Goal: Task Accomplishment & Management: Manage account settings

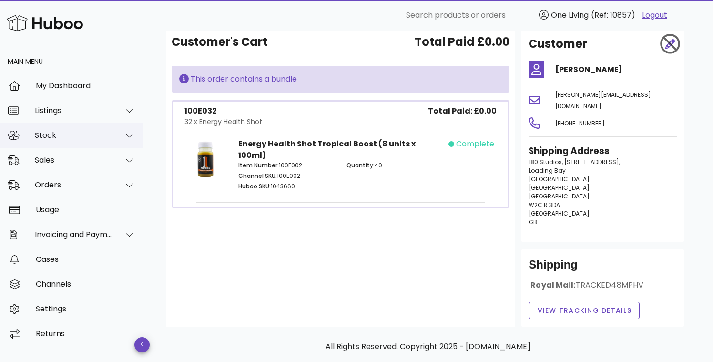
click at [117, 135] on div at bounding box center [123, 135] width 23 height 24
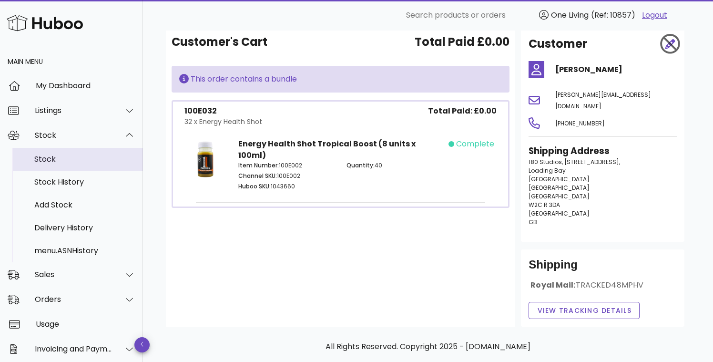
click at [109, 164] on div "Stock" at bounding box center [84, 159] width 101 height 20
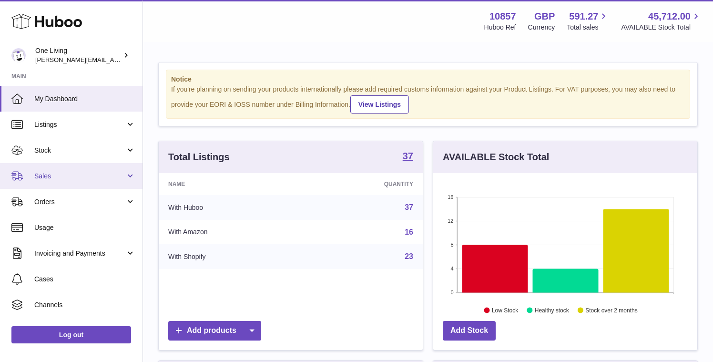
scroll to position [7, 0]
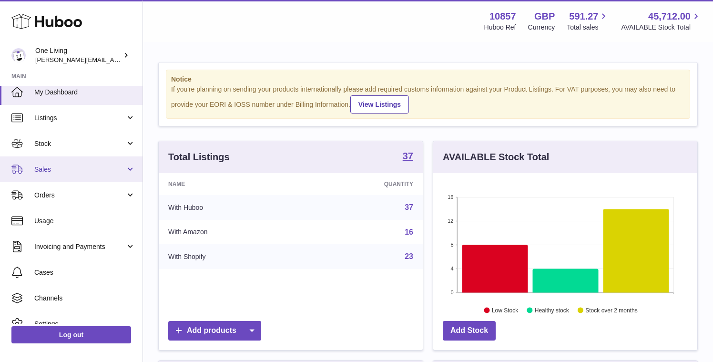
click at [117, 166] on span "Sales" at bounding box center [79, 169] width 91 height 9
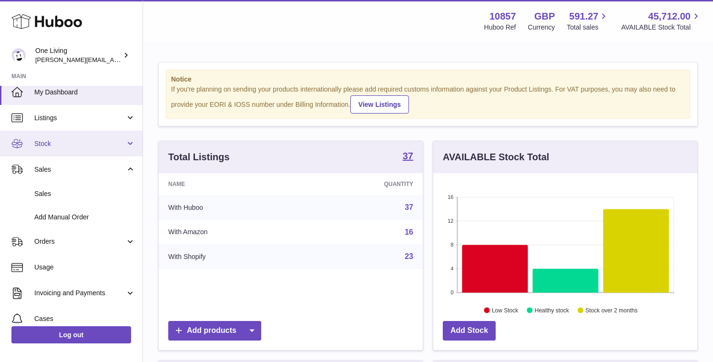
click at [121, 137] on link "Stock" at bounding box center [71, 144] width 142 height 26
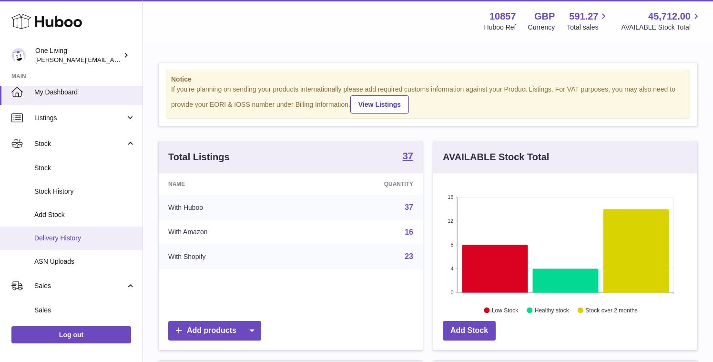
click at [105, 241] on span "Delivery History" at bounding box center [84, 237] width 101 height 9
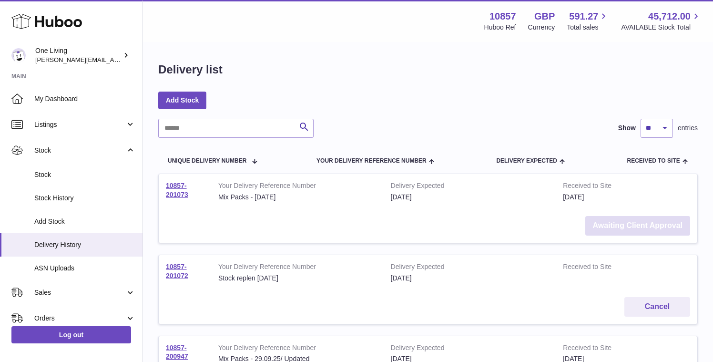
click at [624, 223] on link "Awaiting Client Approval" at bounding box center [637, 226] width 105 height 20
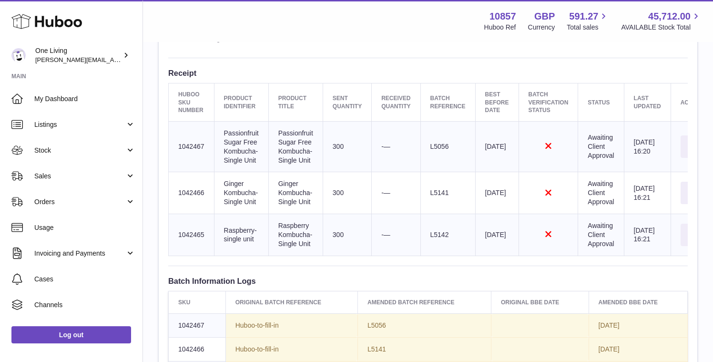
scroll to position [0, 49]
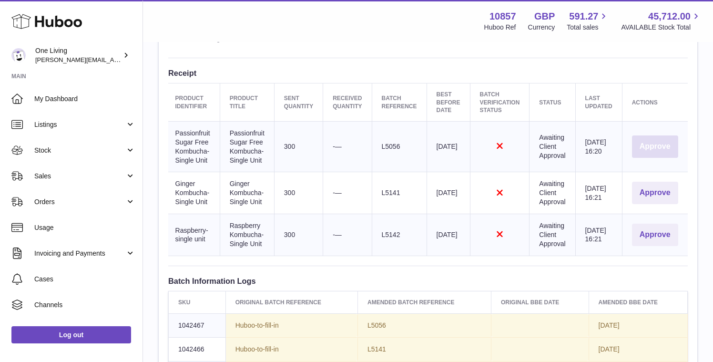
click at [655, 144] on button "Approve" at bounding box center [655, 146] width 46 height 22
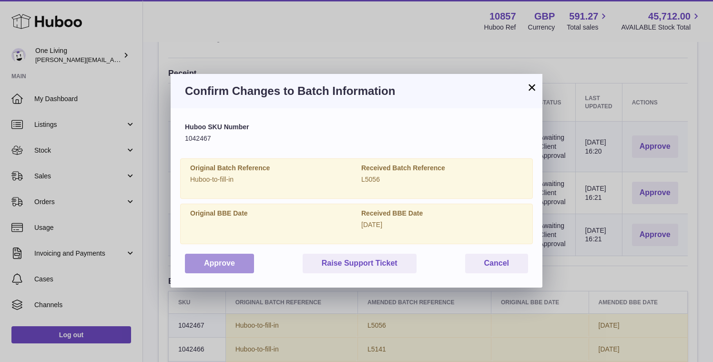
click at [227, 265] on button "Approve" at bounding box center [219, 263] width 69 height 20
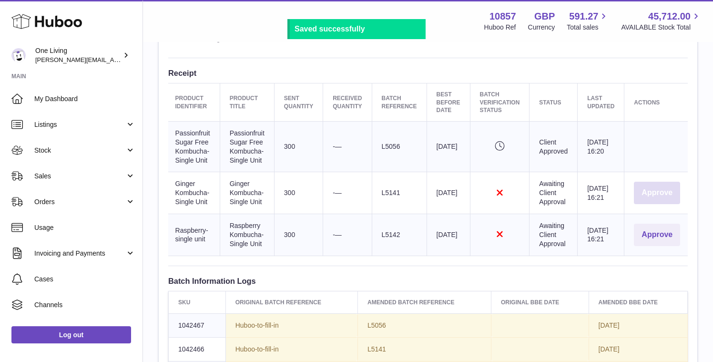
click at [658, 198] on button "Approve" at bounding box center [657, 192] width 46 height 22
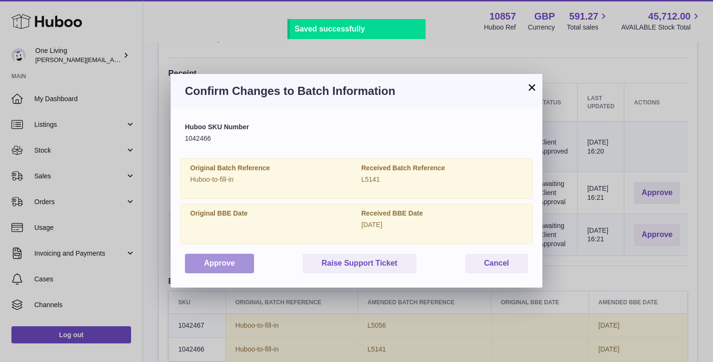
click at [210, 261] on button "Approve" at bounding box center [219, 263] width 69 height 20
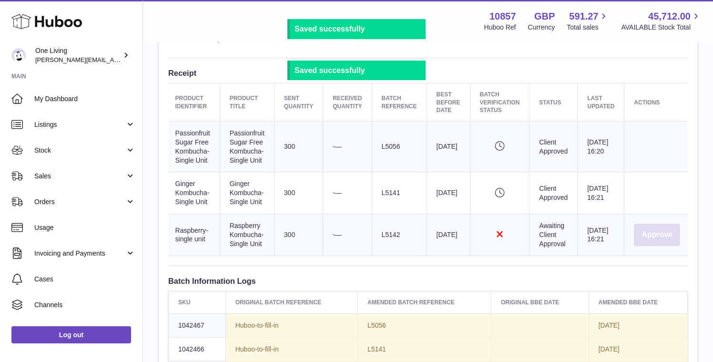
click at [664, 231] on button "Approve" at bounding box center [657, 234] width 46 height 22
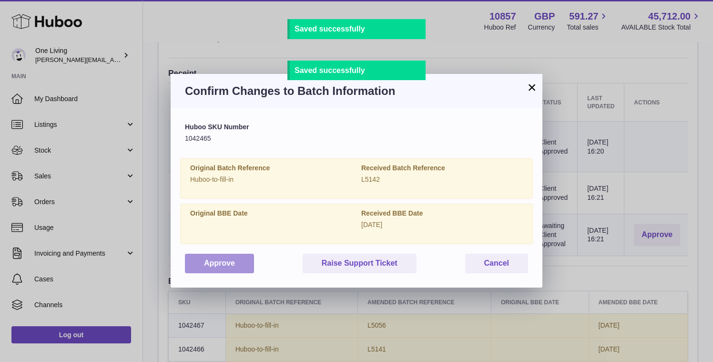
click at [234, 265] on button "Approve" at bounding box center [219, 263] width 69 height 20
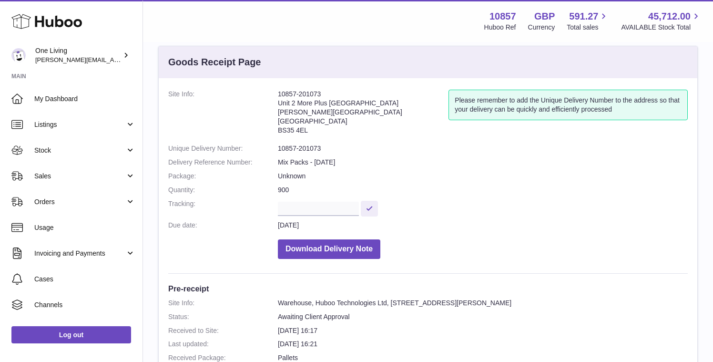
scroll to position [0, 0]
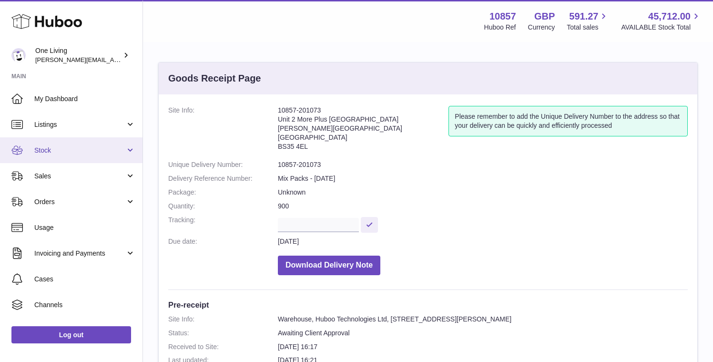
click at [112, 148] on span "Stock" at bounding box center [79, 150] width 91 height 9
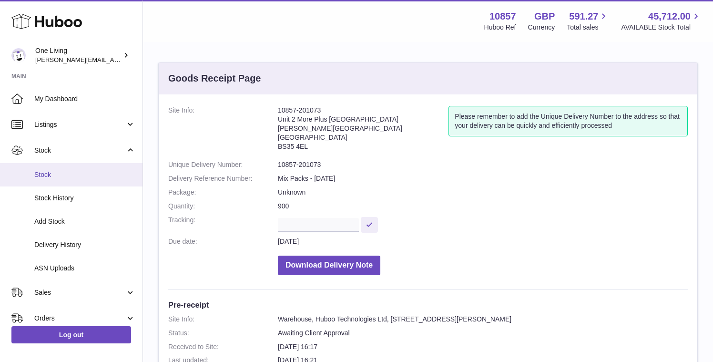
click at [91, 177] on span "Stock" at bounding box center [84, 174] width 101 height 9
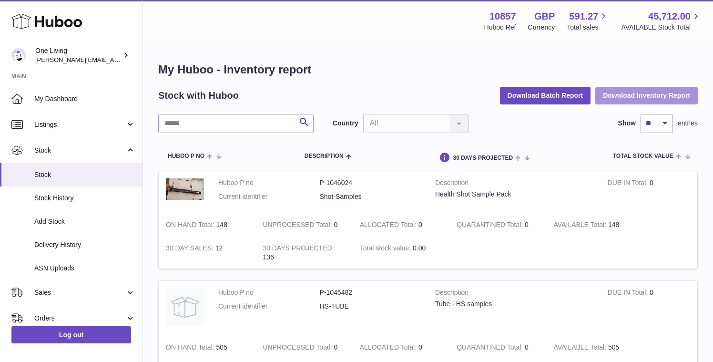
click at [650, 94] on button "Download Inventory Report" at bounding box center [646, 95] width 102 height 17
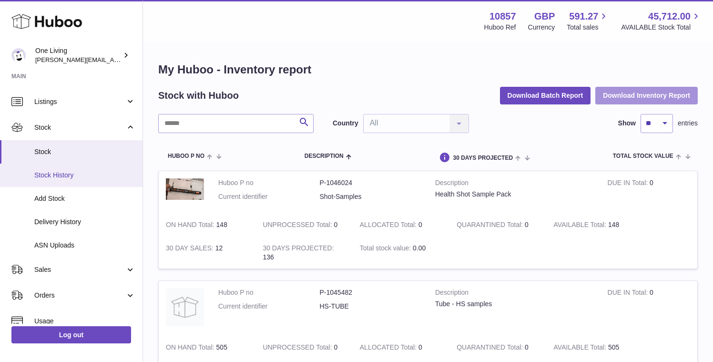
scroll to position [38, 0]
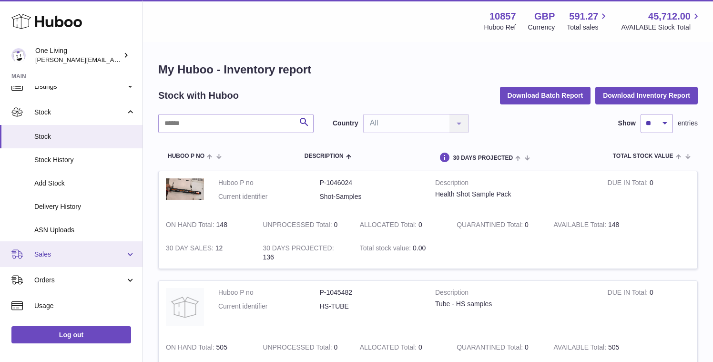
click at [92, 253] on span "Sales" at bounding box center [79, 254] width 91 height 9
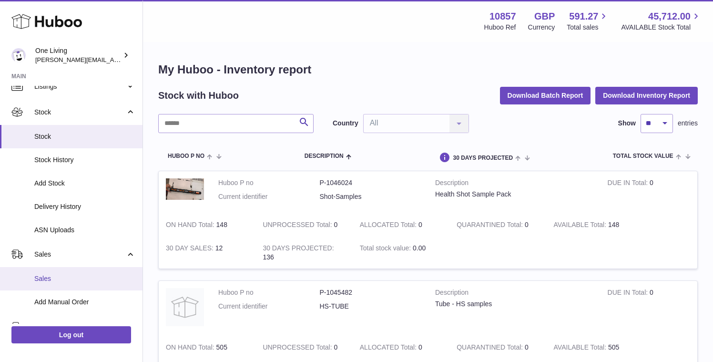
click at [77, 286] on link "Sales" at bounding box center [71, 278] width 142 height 23
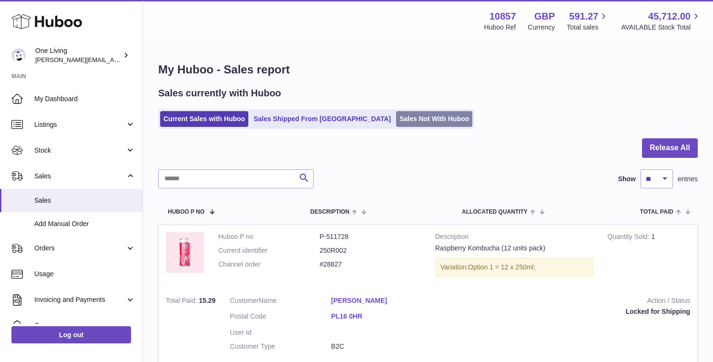
click at [396, 118] on link "Sales Not With Huboo" at bounding box center [434, 119] width 76 height 16
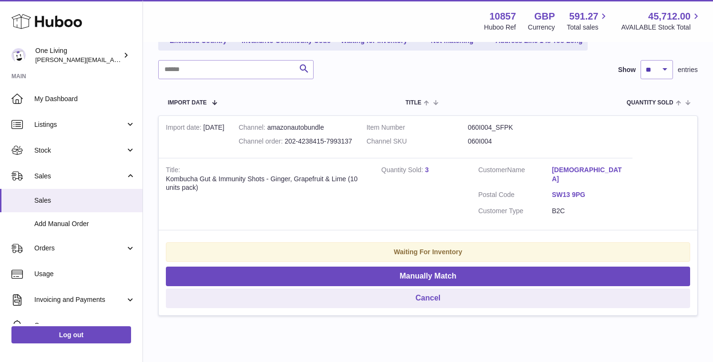
scroll to position [161, 0]
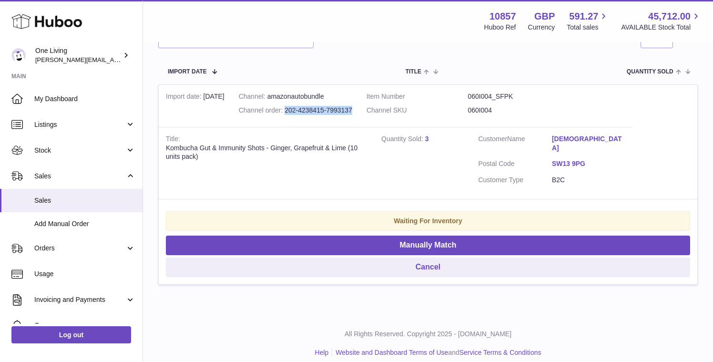
drag, startPoint x: 285, startPoint y: 110, endPoint x: 352, endPoint y: 105, distance: 66.8
click at [352, 106] on div "Channel order 202-4238415-7993137" at bounding box center [295, 110] width 113 height 9
copy div "202-4238415-7993137"
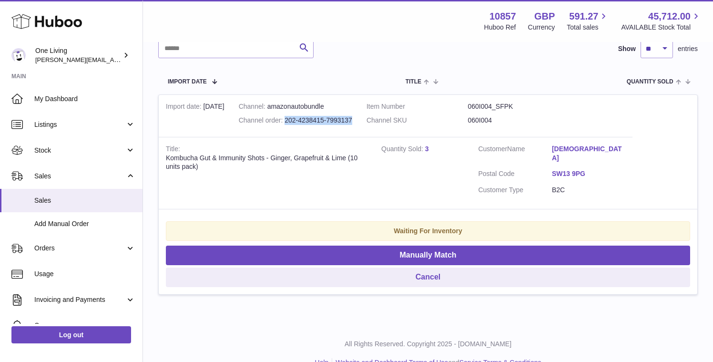
scroll to position [145, 0]
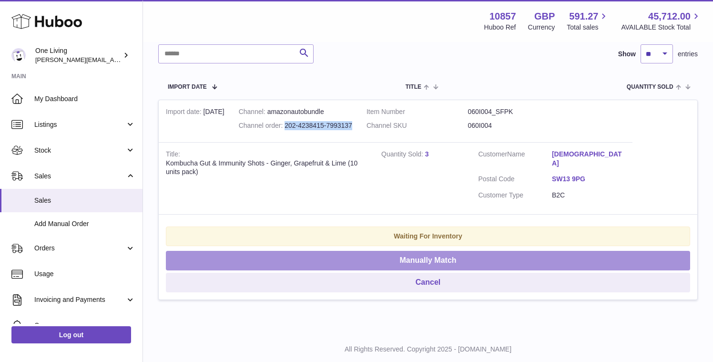
click at [400, 251] on button "Manually Match" at bounding box center [428, 261] width 524 height 20
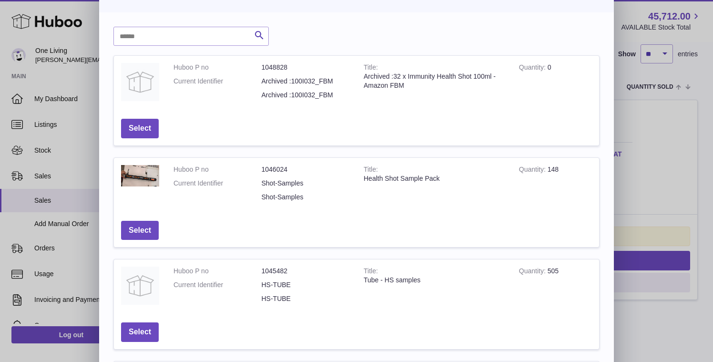
scroll to position [0, 0]
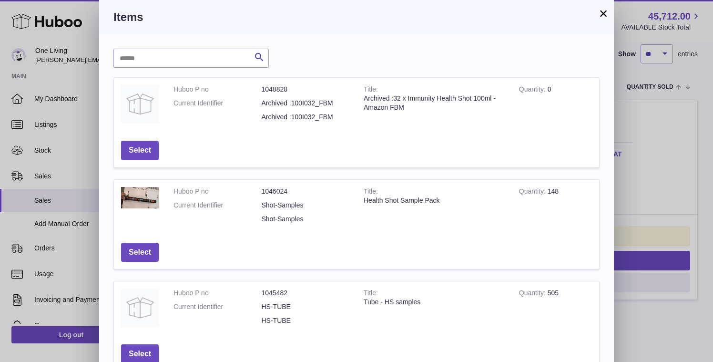
click at [604, 11] on button "×" at bounding box center [602, 13] width 11 height 11
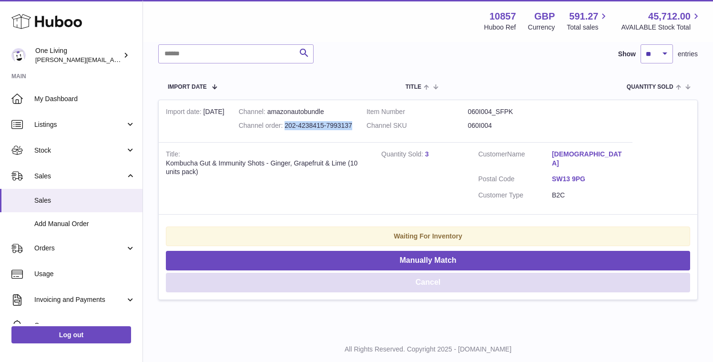
click at [428, 272] on button "Cancel" at bounding box center [428, 282] width 524 height 20
